Goal: Task Accomplishment & Management: Complete application form

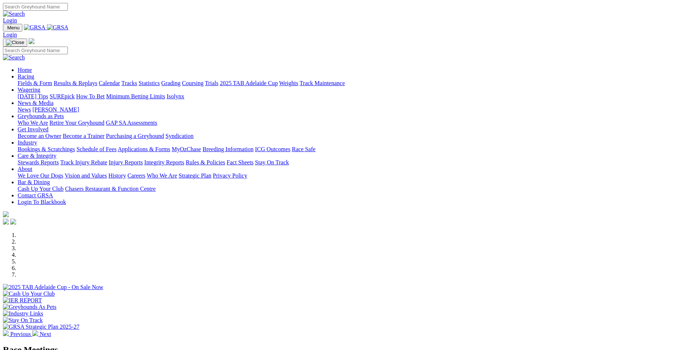
click at [75, 146] on link "Bookings & Scratchings" at bounding box center [46, 149] width 57 height 6
